Goal: Entertainment & Leisure: Consume media (video, audio)

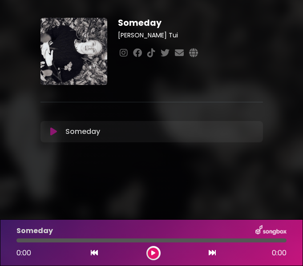
click at [52, 128] on icon at bounding box center [53, 131] width 7 height 9
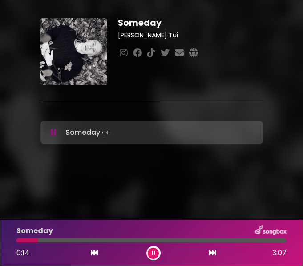
click at [69, 239] on div at bounding box center [151, 240] width 270 height 4
click at [106, 243] on div "Someday 0:38 3:07" at bounding box center [151, 242] width 281 height 35
click at [110, 240] on div at bounding box center [151, 240] width 270 height 4
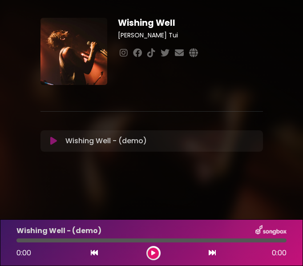
click at [53, 142] on icon at bounding box center [53, 140] width 7 height 9
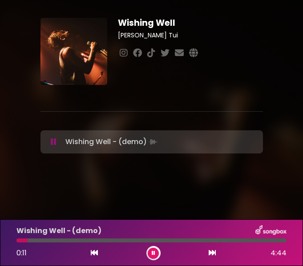
drag, startPoint x: 26, startPoint y: 240, endPoint x: 60, endPoint y: 240, distance: 33.8
click at [60, 240] on div at bounding box center [151, 240] width 270 height 4
